Goal: Find specific page/section: Find specific page/section

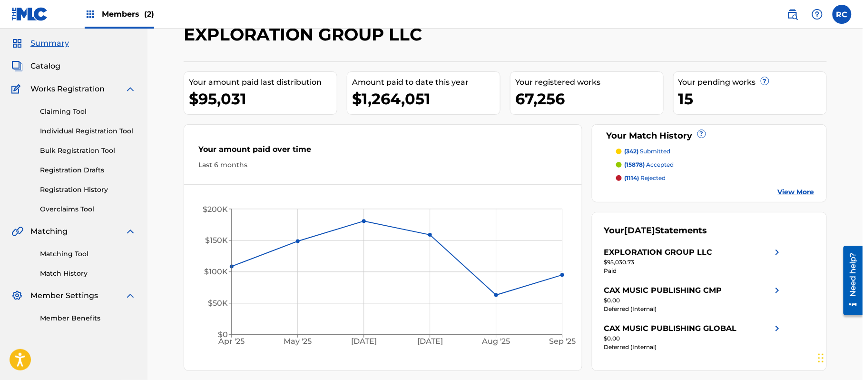
click at [80, 259] on div "Matching Tool Match History" at bounding box center [73, 257] width 125 height 41
click at [80, 254] on link "Matching Tool" at bounding box center [88, 254] width 96 height 10
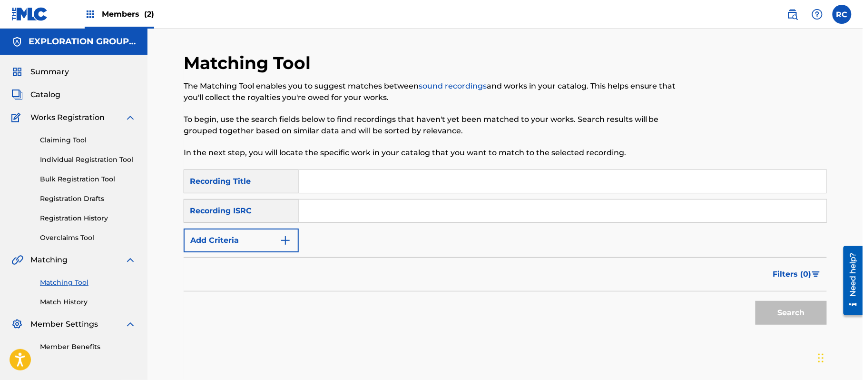
click at [330, 210] on input "Search Form" at bounding box center [562, 210] width 527 height 23
paste input "JP92U2451350"
click at [793, 307] on button "Search" at bounding box center [790, 313] width 71 height 24
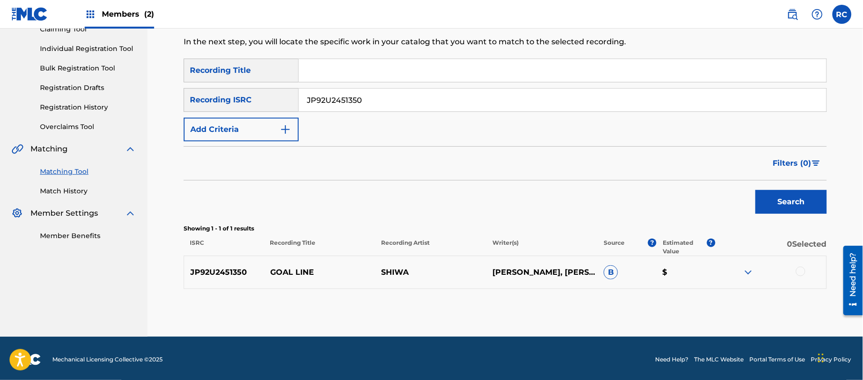
scroll to position [113, 0]
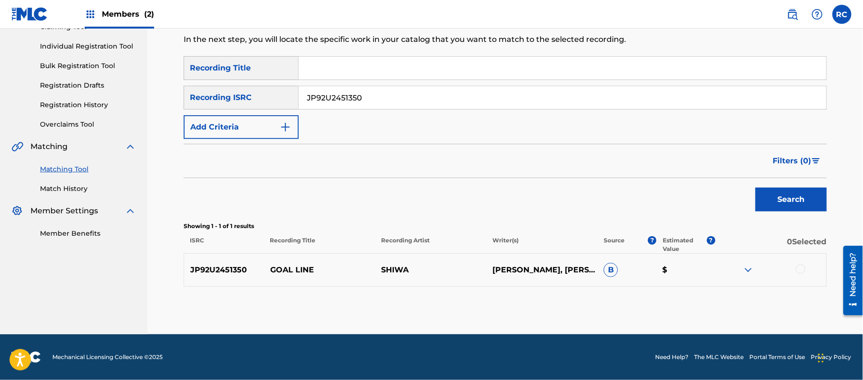
drag, startPoint x: 360, startPoint y: 102, endPoint x: 274, endPoint y: 103, distance: 85.6
click at [274, 103] on div "SearchWithCriteria3596fd17-126f-4f5c-a034-98d0b9b641eb Recording ISRC JP92U2451…" at bounding box center [505, 98] width 643 height 24
paste input "6"
click at [776, 206] on button "Search" at bounding box center [790, 199] width 71 height 24
click at [278, 109] on div "SearchWithCriteriace5f7f80-7cea-4a77-8d47-c8992c1ce642 Recording Title SearchWi…" at bounding box center [505, 97] width 643 height 83
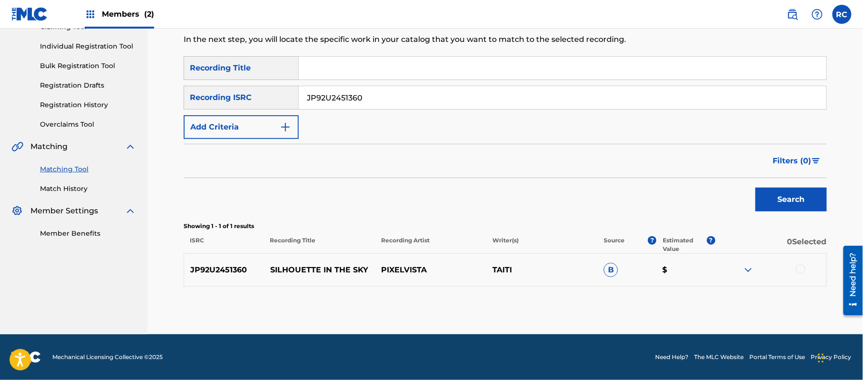
paste input "8"
type input "JP92U2451380"
click at [781, 196] on button "Search" at bounding box center [790, 199] width 71 height 24
